Goal: Find specific page/section: Find specific page/section

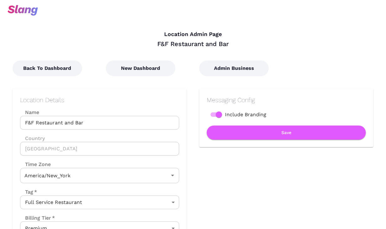
type input "Eastern Time"
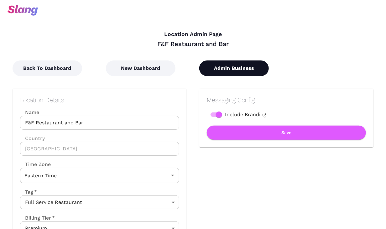
click at [237, 63] on button "Admin Business" at bounding box center [234, 68] width 70 height 16
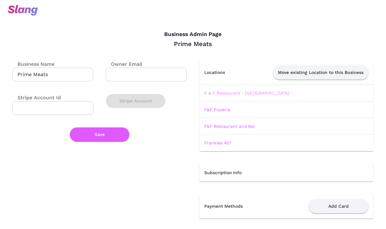
click at [274, 93] on link "F & F Restaurant - [GEOGRAPHIC_DATA]" at bounding box center [246, 93] width 85 height 5
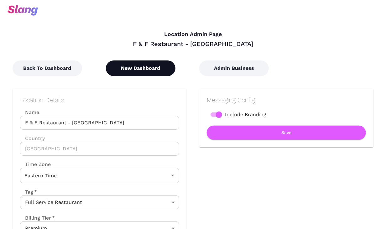
click at [129, 62] on button "New Dashboard" at bounding box center [141, 68] width 70 height 16
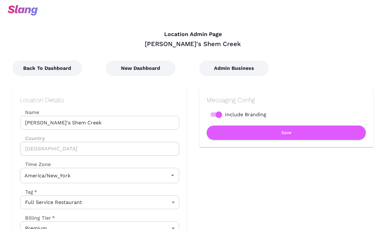
type input "Eastern Time"
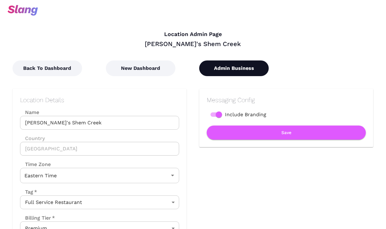
click at [218, 71] on button "Admin Business" at bounding box center [234, 68] width 70 height 16
